Goal: Task Accomplishment & Management: Manage account settings

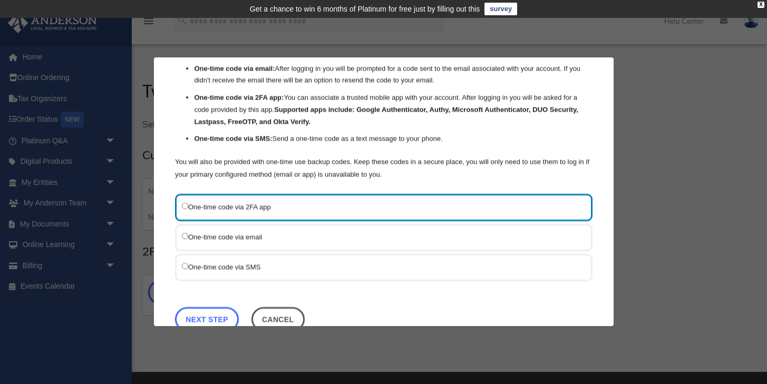
scroll to position [62, 0]
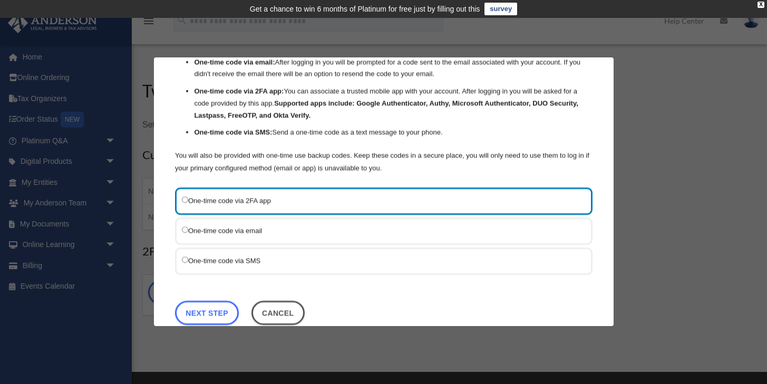
click at [223, 262] on label "One-time code via SMS" at bounding box center [378, 261] width 393 height 13
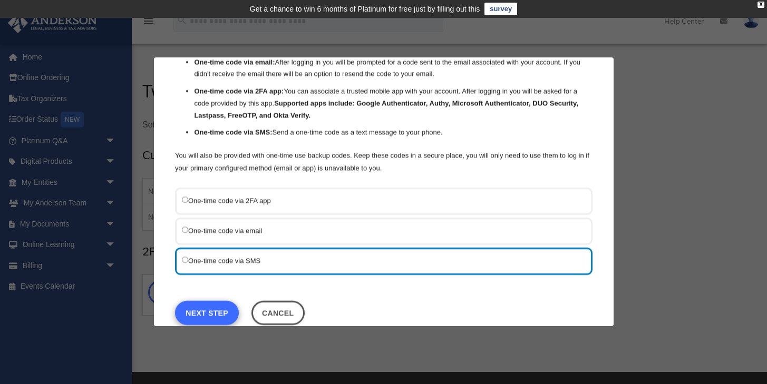
click at [200, 308] on link "Next Step" at bounding box center [207, 313] width 64 height 24
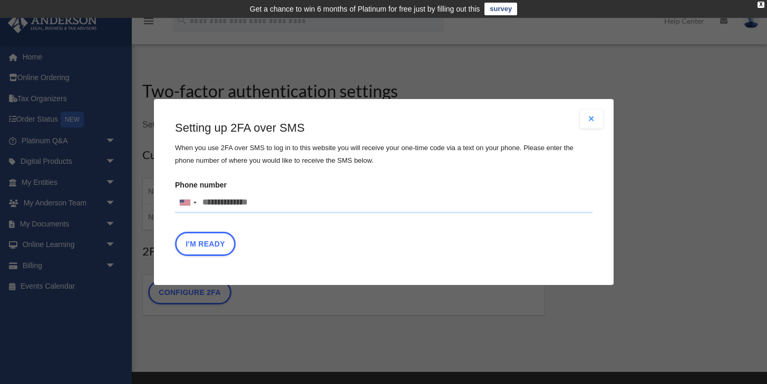
click at [256, 204] on input "Phone number United States +1 United Kingdom +44 Afghanistan (‫افغانستان‬‎) +93…" at bounding box center [383, 202] width 417 height 21
click at [196, 202] on div at bounding box center [194, 203] width 3 height 2
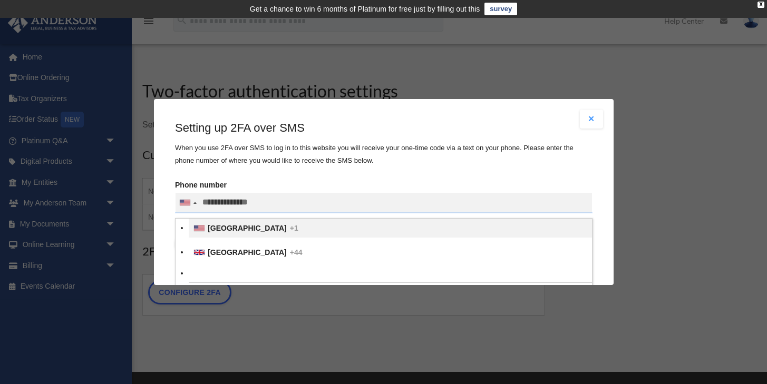
click at [221, 228] on span "United States" at bounding box center [247, 228] width 79 height 8
click at [0, 0] on input "Verification Code:" at bounding box center [0, 0] width 0 height 0
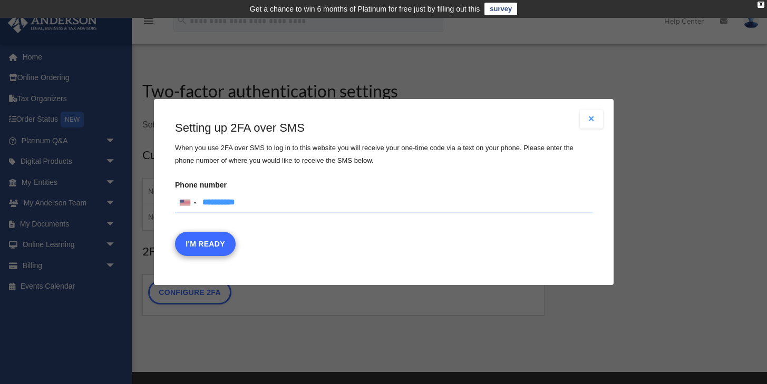
type input "**********"
click at [216, 241] on button "I'm Ready" at bounding box center [205, 244] width 61 height 24
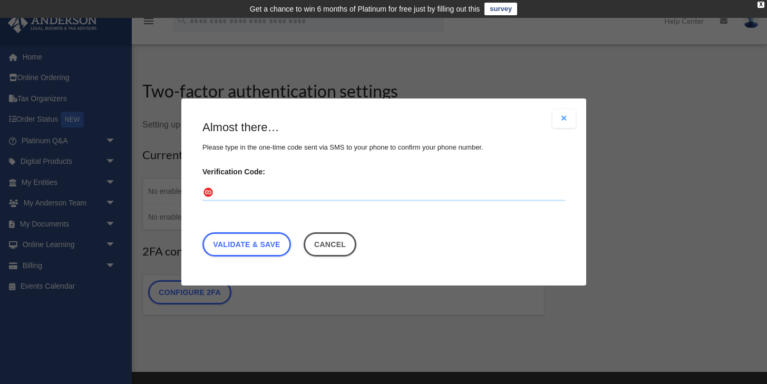
click at [243, 194] on input "Verification Code:" at bounding box center [383, 192] width 363 height 17
type input "******"
click at [263, 237] on link "Validate & Save" at bounding box center [246, 244] width 89 height 24
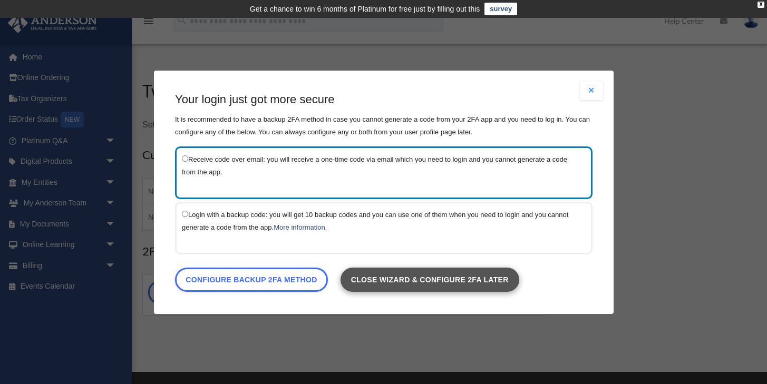
click at [393, 281] on link "Close wizard & configure 2FA later" at bounding box center [429, 279] width 179 height 24
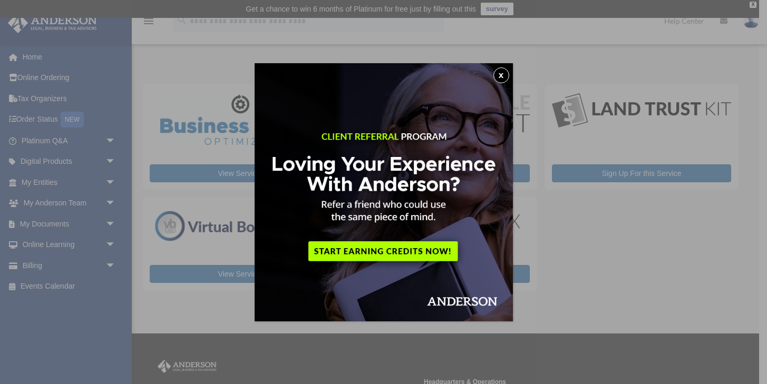
click at [502, 71] on button "x" at bounding box center [501, 75] width 16 height 16
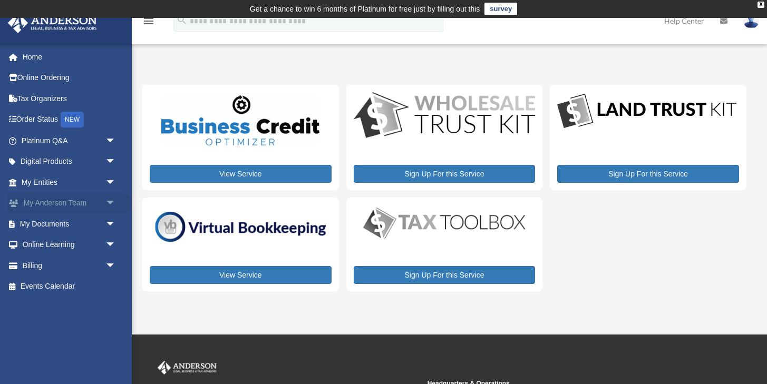
click at [113, 200] on span "arrow_drop_down" at bounding box center [115, 204] width 21 height 22
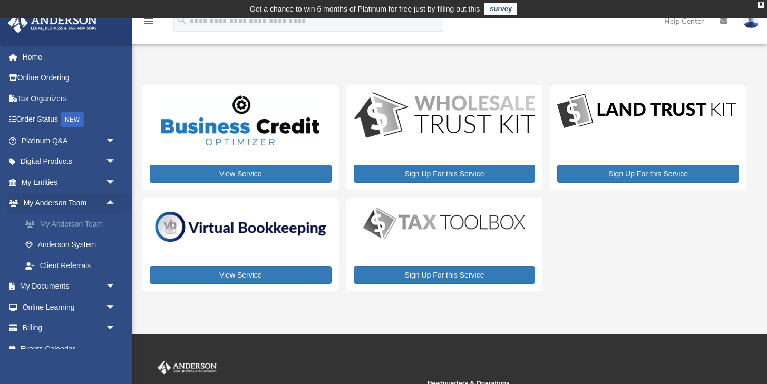
click at [96, 218] on link "My Anderson Team" at bounding box center [73, 223] width 117 height 21
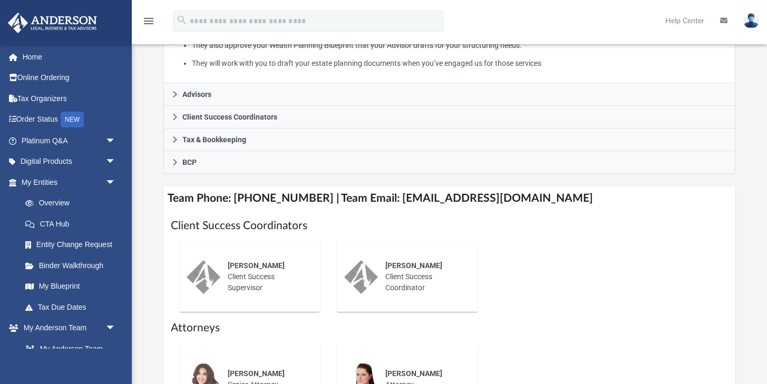
scroll to position [295, 0]
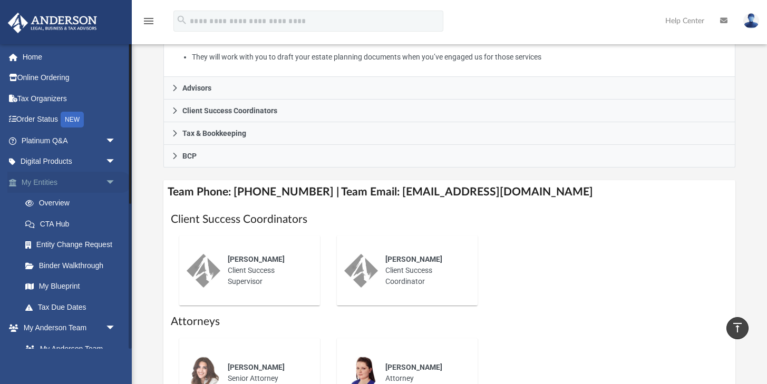
click at [100, 184] on link "My Entities arrow_drop_down" at bounding box center [69, 182] width 124 height 21
click at [105, 159] on span "arrow_drop_down" at bounding box center [115, 162] width 21 height 22
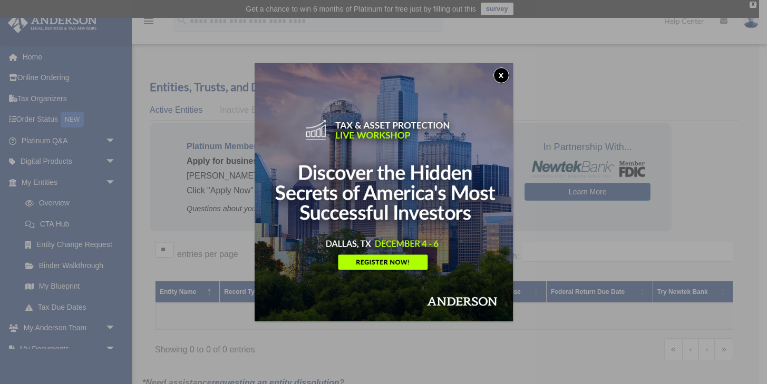
click at [507, 73] on button "x" at bounding box center [501, 75] width 16 height 16
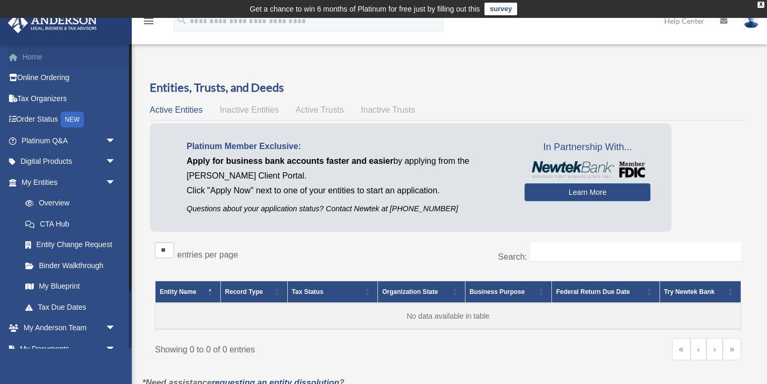
click at [62, 60] on link "Home" at bounding box center [69, 56] width 124 height 21
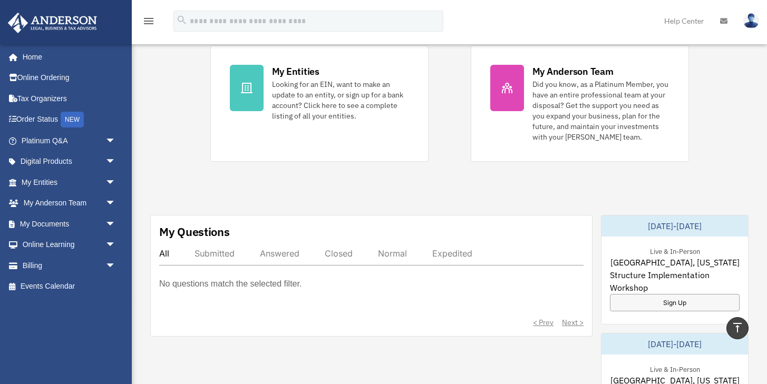
scroll to position [230, 0]
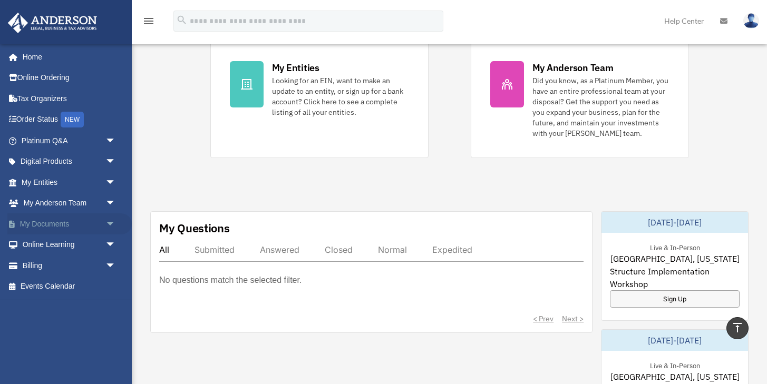
click at [107, 222] on span "arrow_drop_down" at bounding box center [115, 224] width 21 height 22
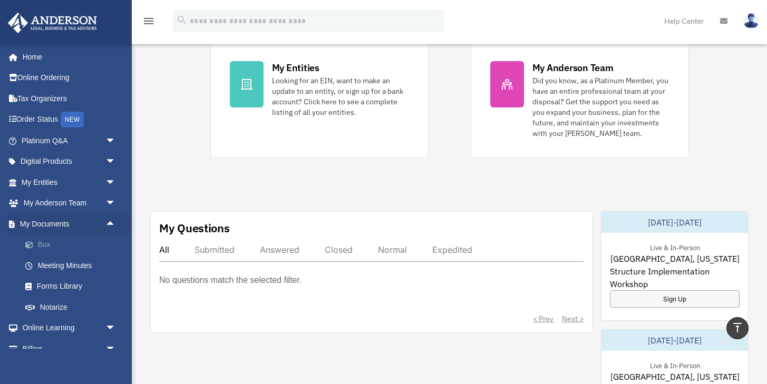
click at [44, 242] on link "Box" at bounding box center [73, 245] width 117 height 21
